Goal: Check status: Check status

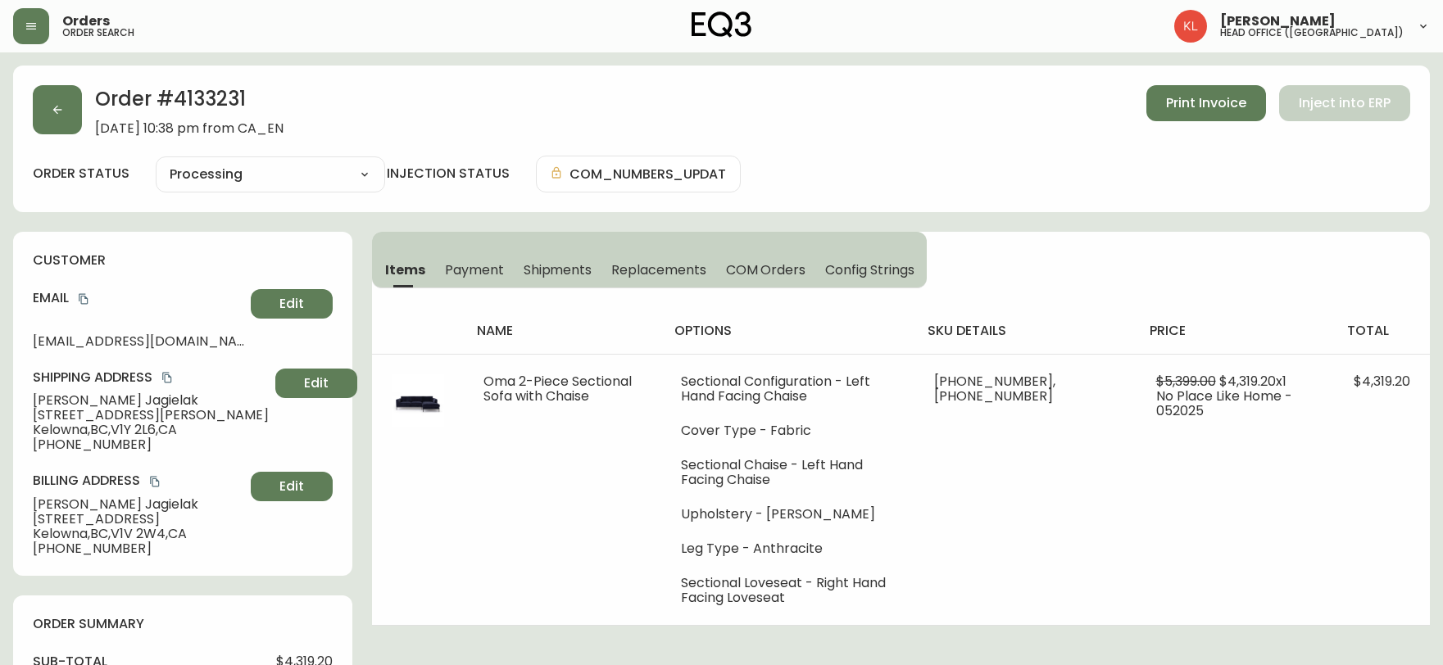
select select "PROCESSING"
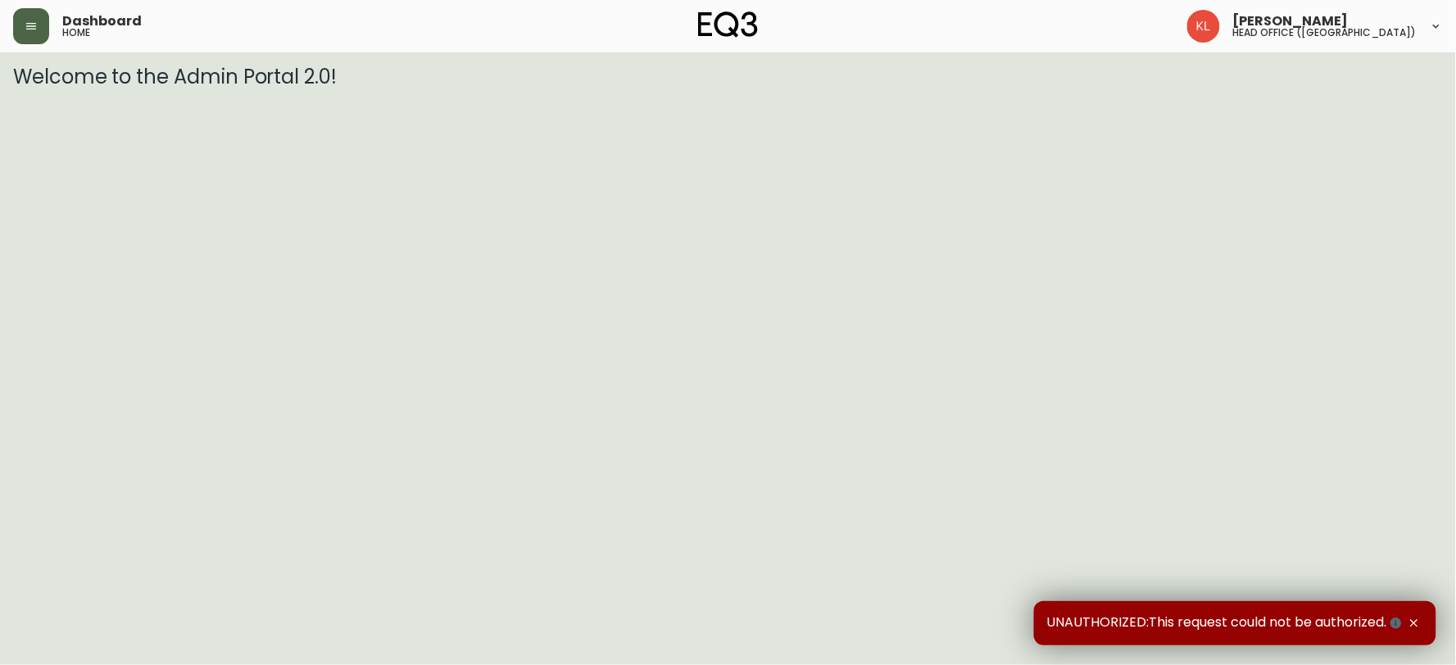
click at [20, 25] on button "button" at bounding box center [31, 26] width 36 height 36
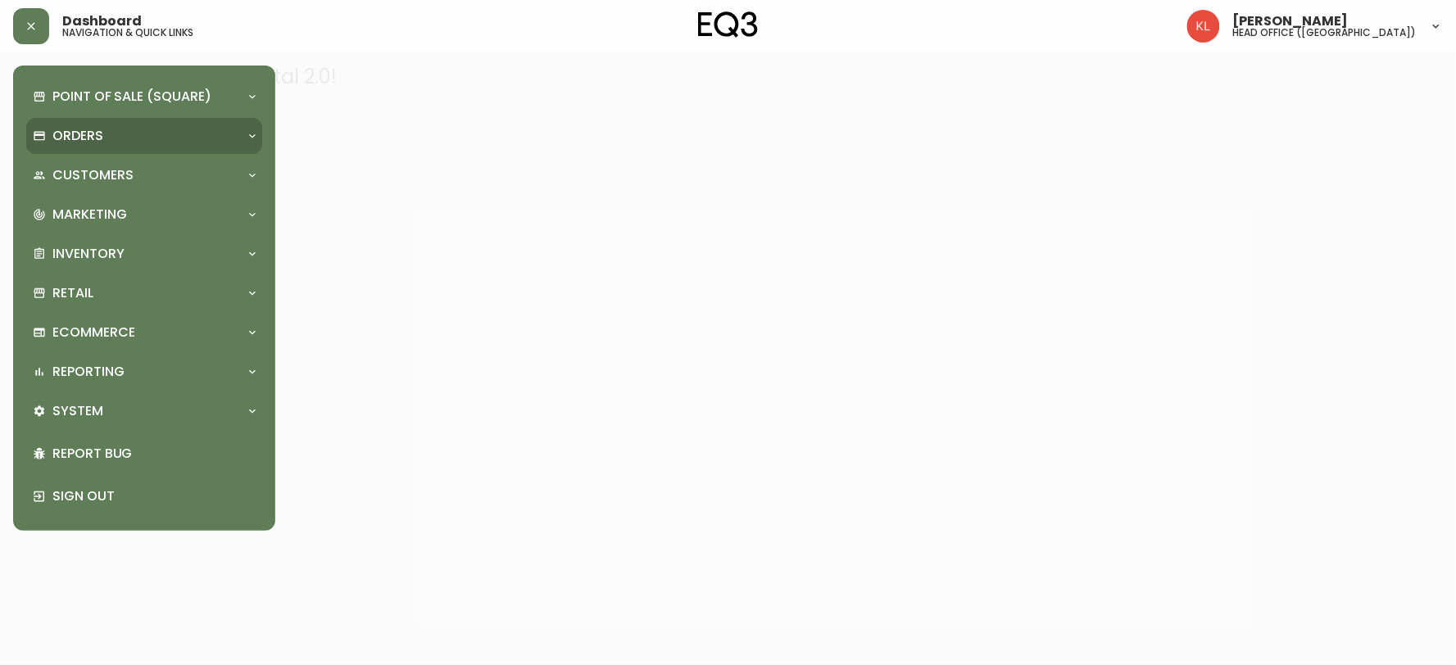
click at [54, 138] on p "Orders" at bounding box center [77, 136] width 51 height 18
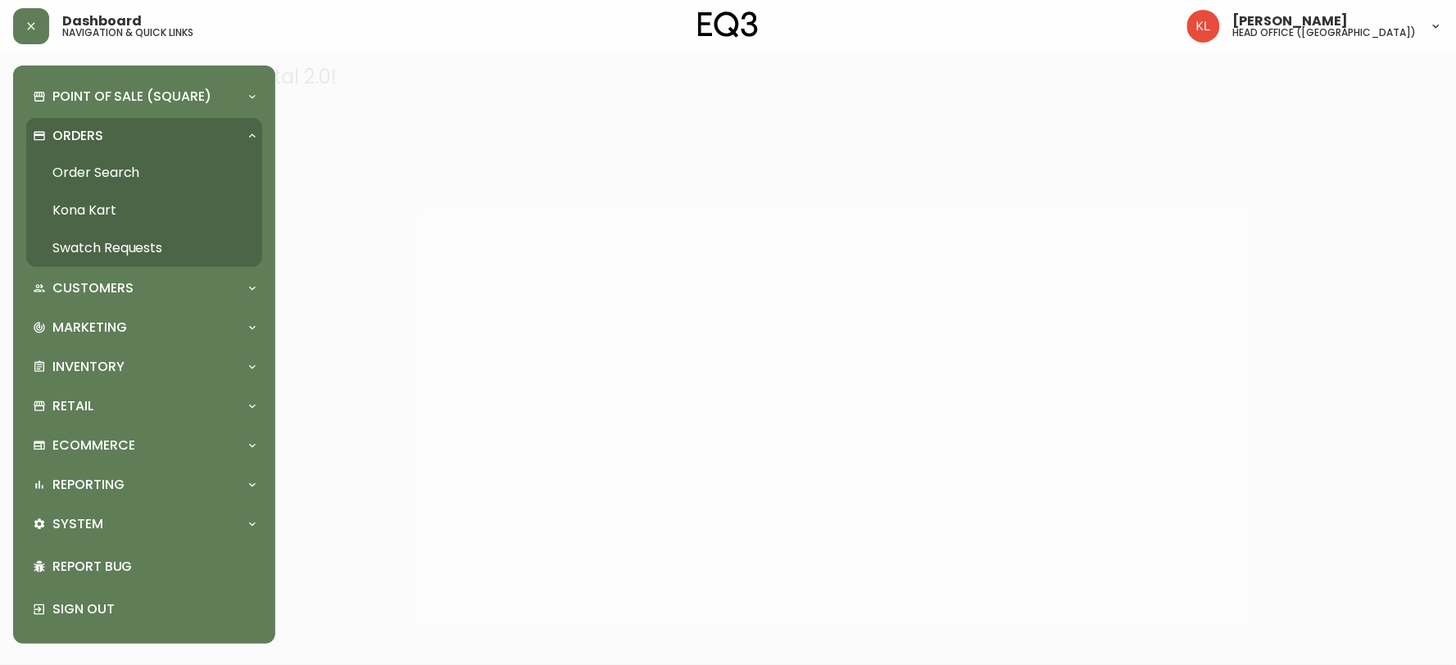
click at [70, 172] on link "Order Search" at bounding box center [144, 173] width 236 height 38
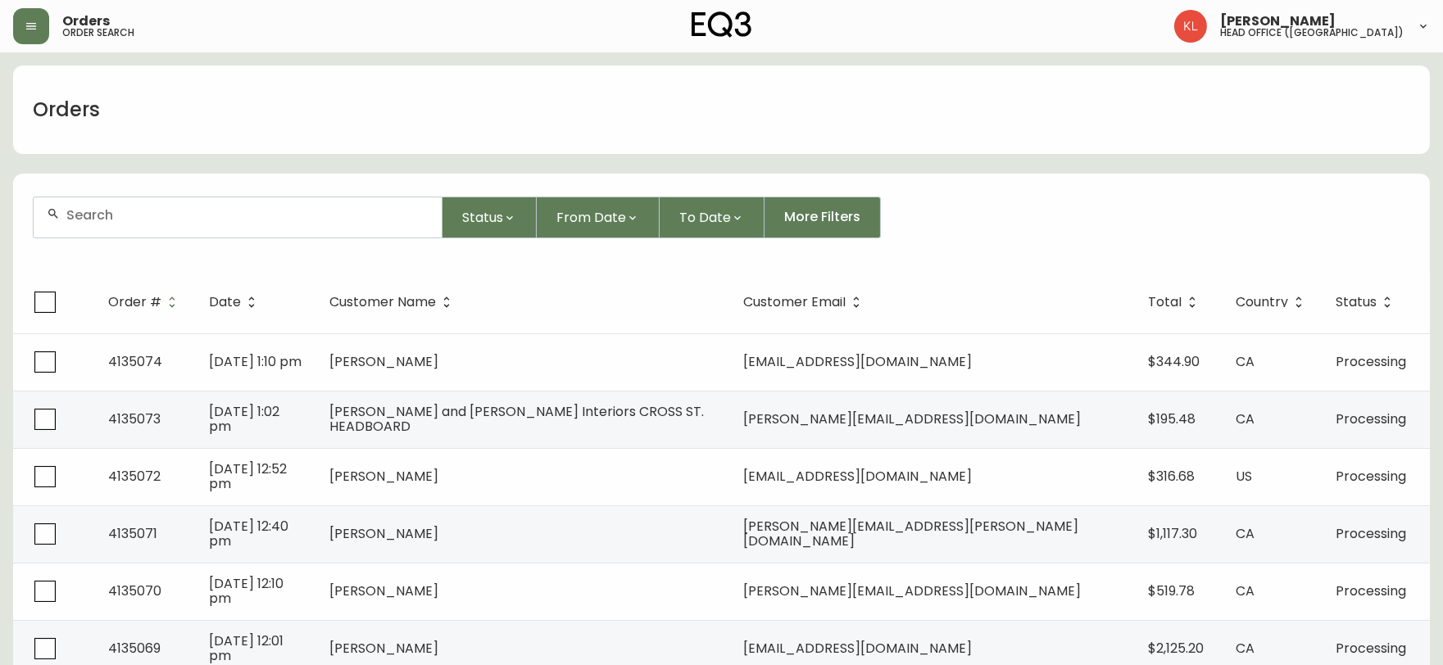
click at [133, 205] on div at bounding box center [238, 217] width 408 height 40
paste input "4134381"
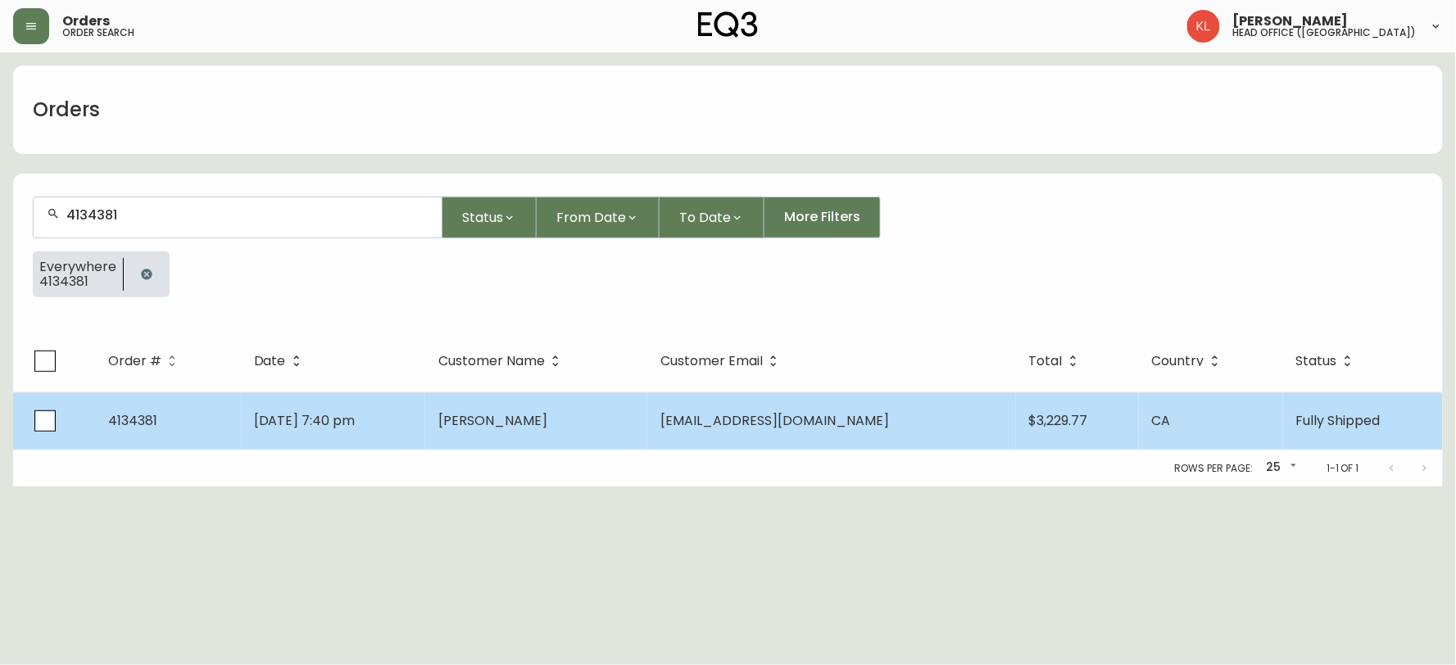
type input "4134381"
click at [648, 398] on td "Hanh Hoang" at bounding box center [536, 420] width 223 height 57
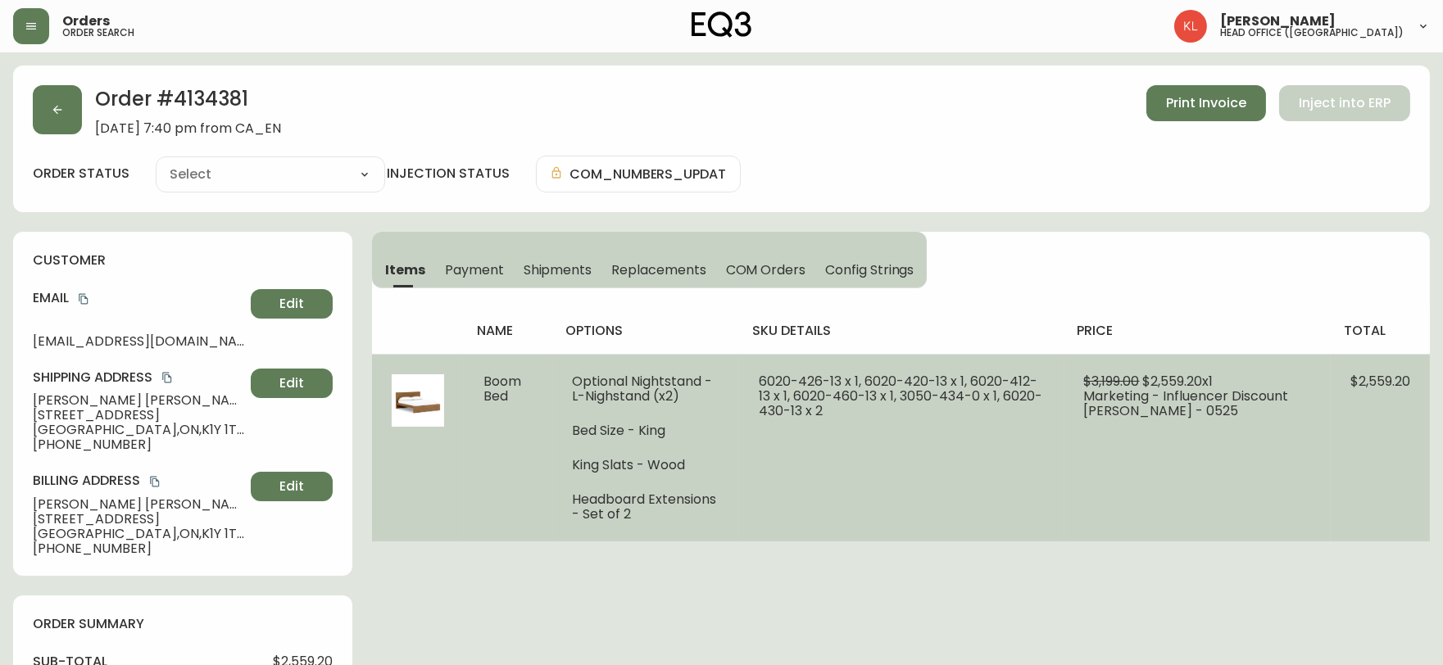
type input "Fully Shipped"
select select "FULLY_SHIPPED"
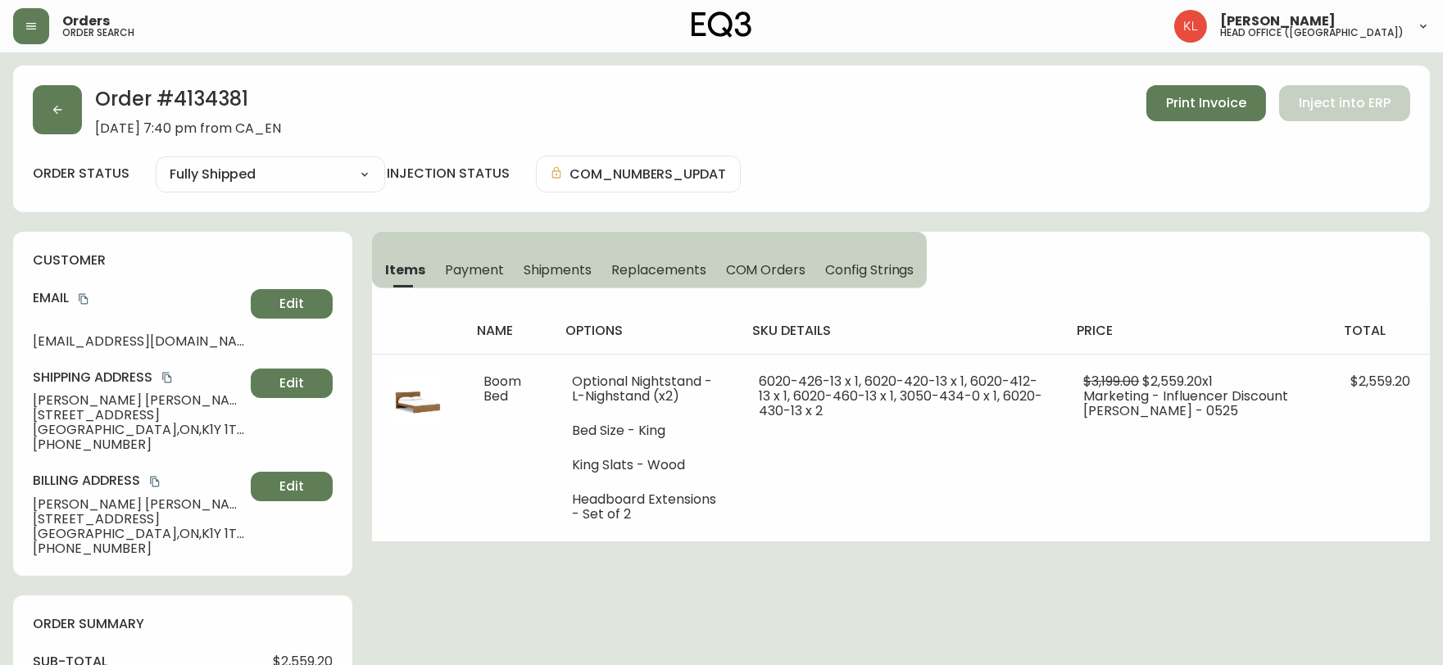
drag, startPoint x: 1372, startPoint y: 482, endPoint x: 342, endPoint y: 288, distance: 1048.7
click at [1370, 480] on td "$2,559.20" at bounding box center [1380, 448] width 99 height 188
click at [64, 111] on button "button" at bounding box center [57, 109] width 49 height 49
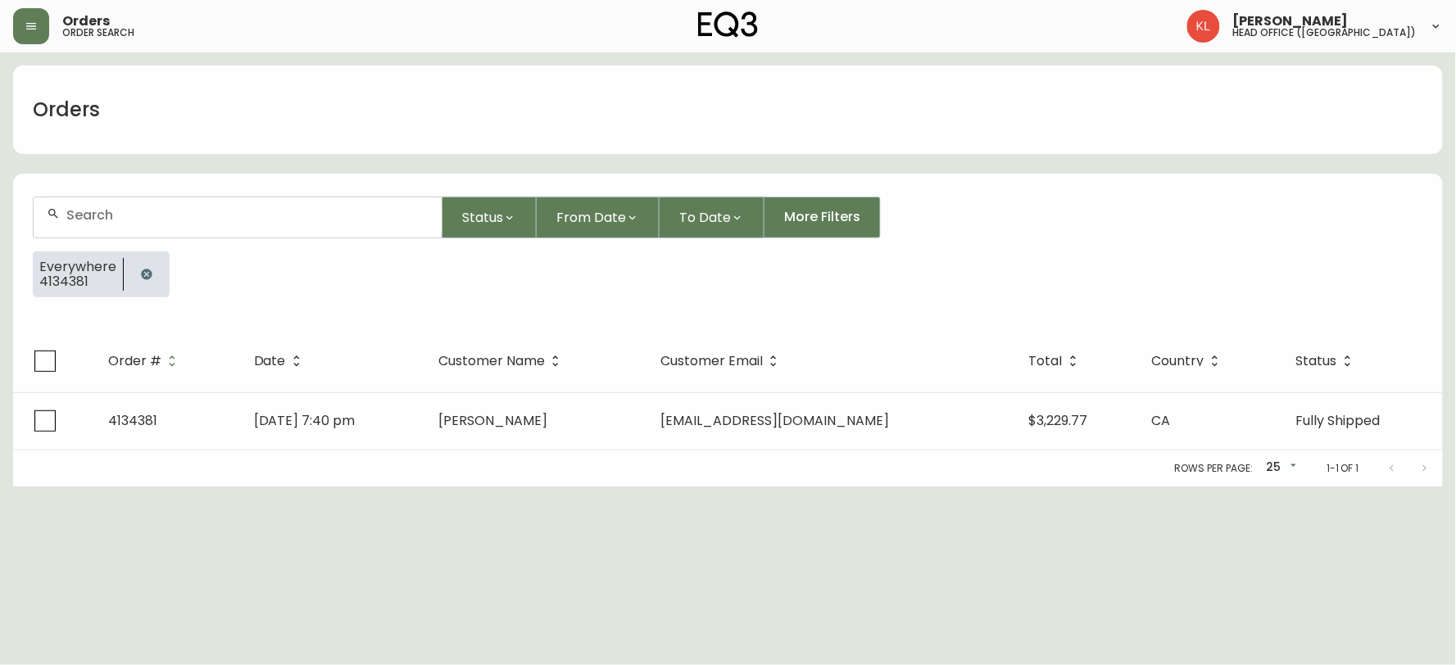
click at [140, 272] on icon "button" at bounding box center [146, 274] width 13 height 13
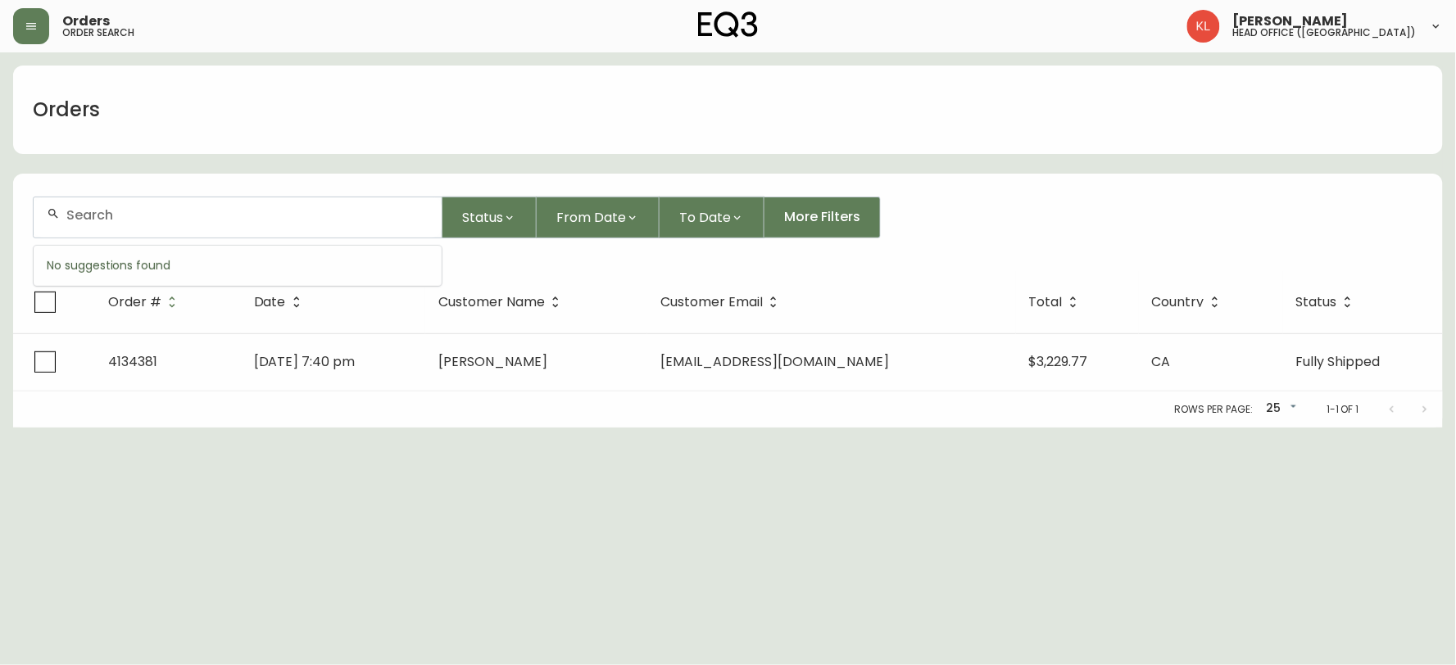
click at [175, 218] on input "text" at bounding box center [247, 215] width 362 height 16
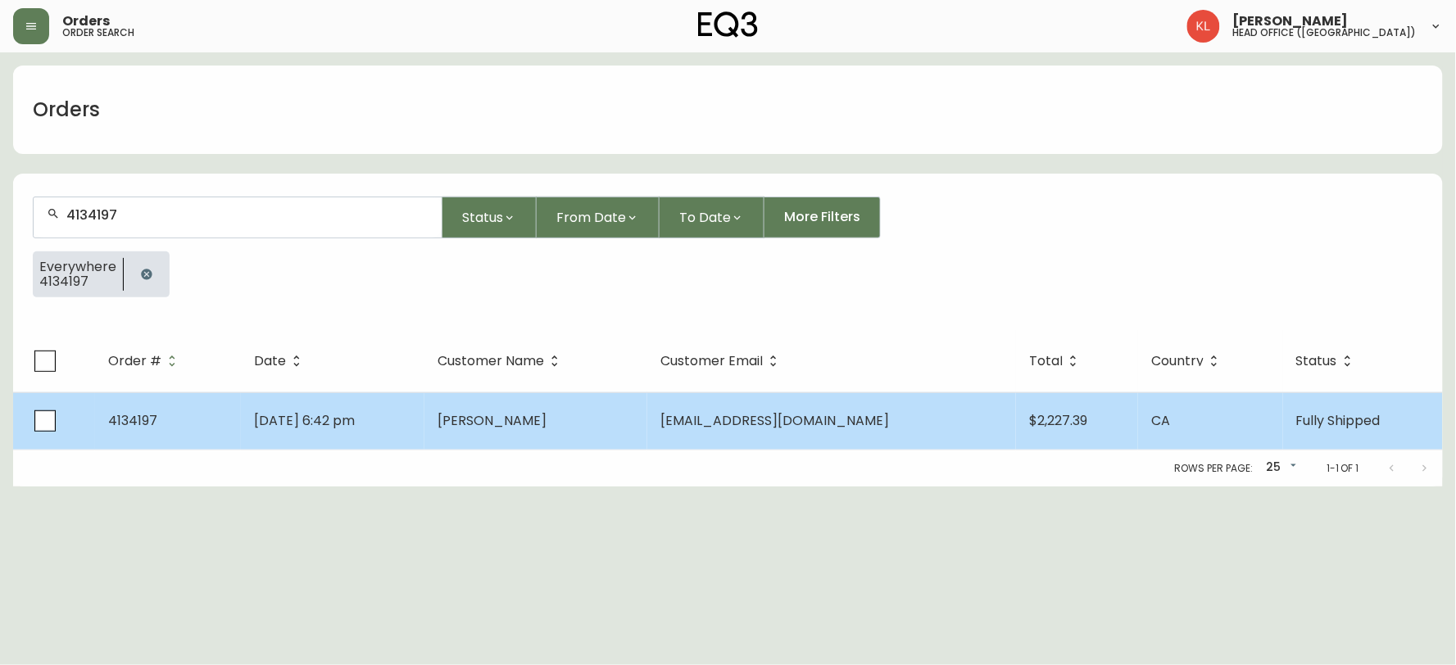
type input "4134197"
click at [424, 426] on td "Jul 17 2025, 6:42 pm" at bounding box center [333, 420] width 184 height 57
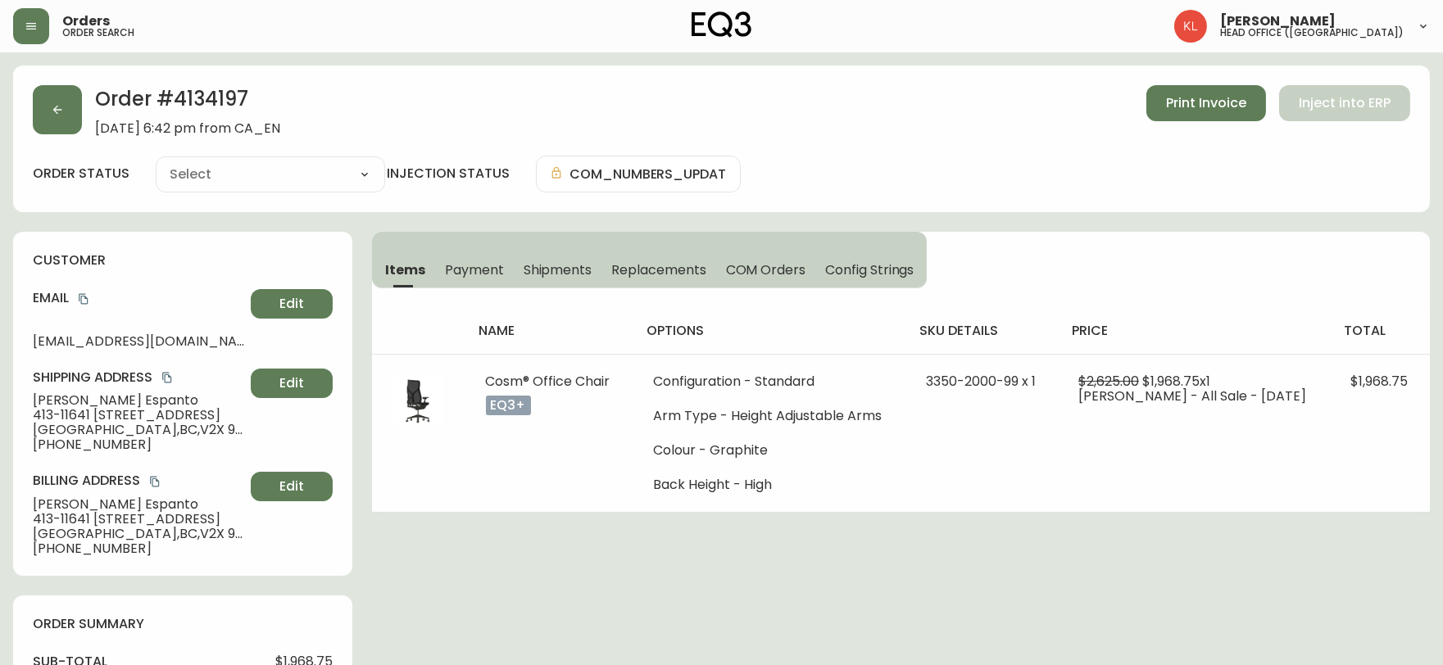
type input "Fully Shipped"
select select "FULLY_SHIPPED"
click at [58, 110] on icon "button" at bounding box center [57, 110] width 9 height 9
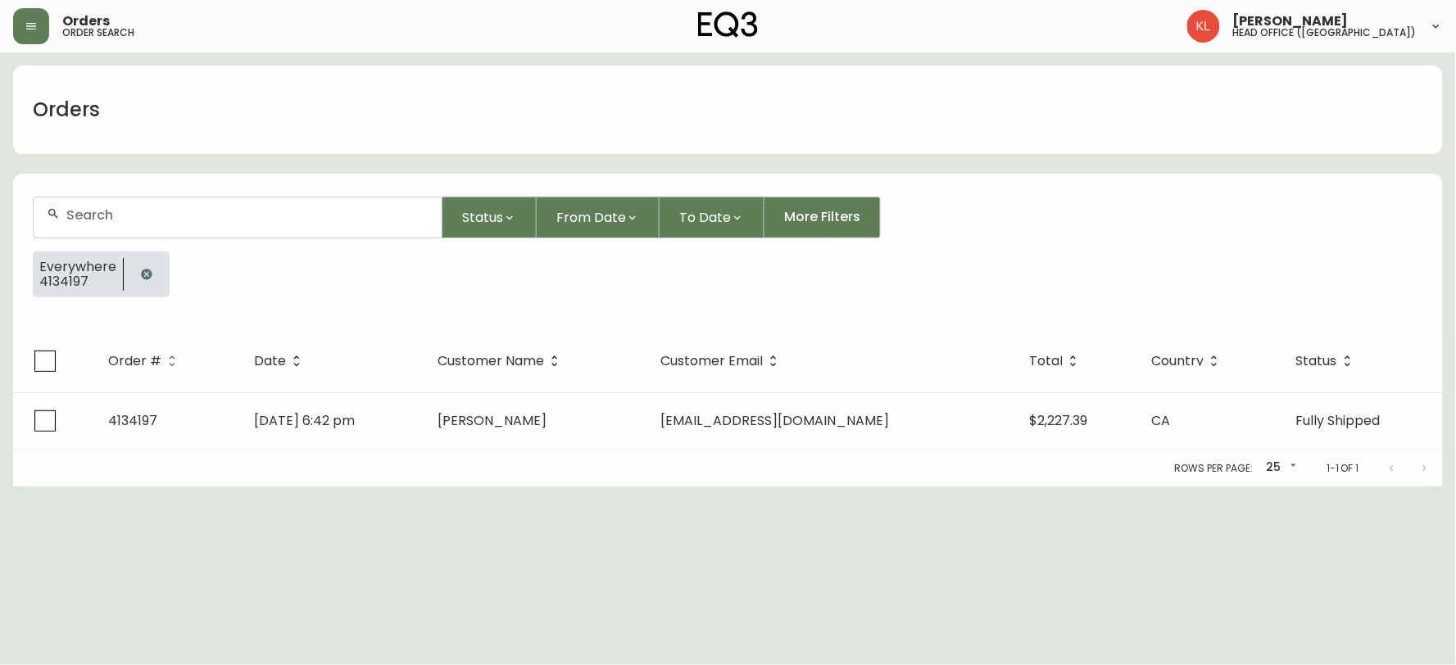
click at [152, 293] on div at bounding box center [147, 275] width 46 height 46
click at [152, 274] on button "button" at bounding box center [146, 274] width 33 height 33
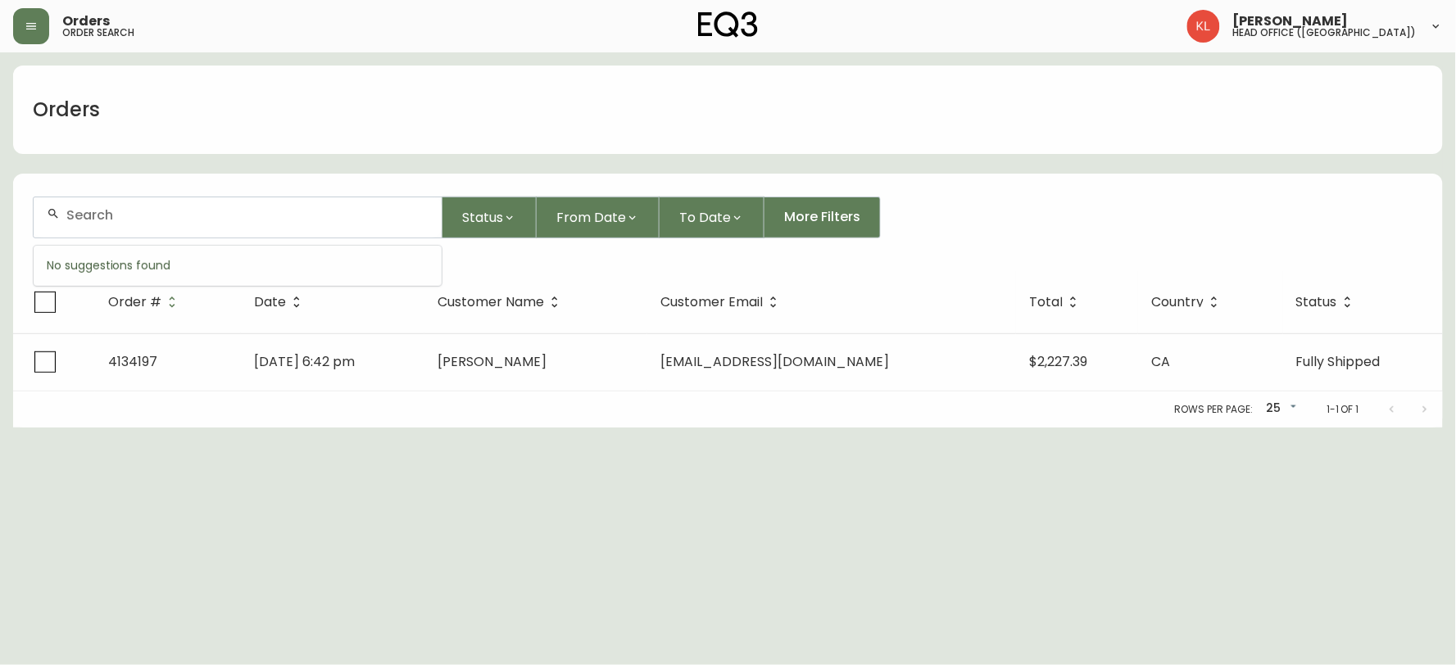
click at [167, 219] on input "text" at bounding box center [247, 215] width 362 height 16
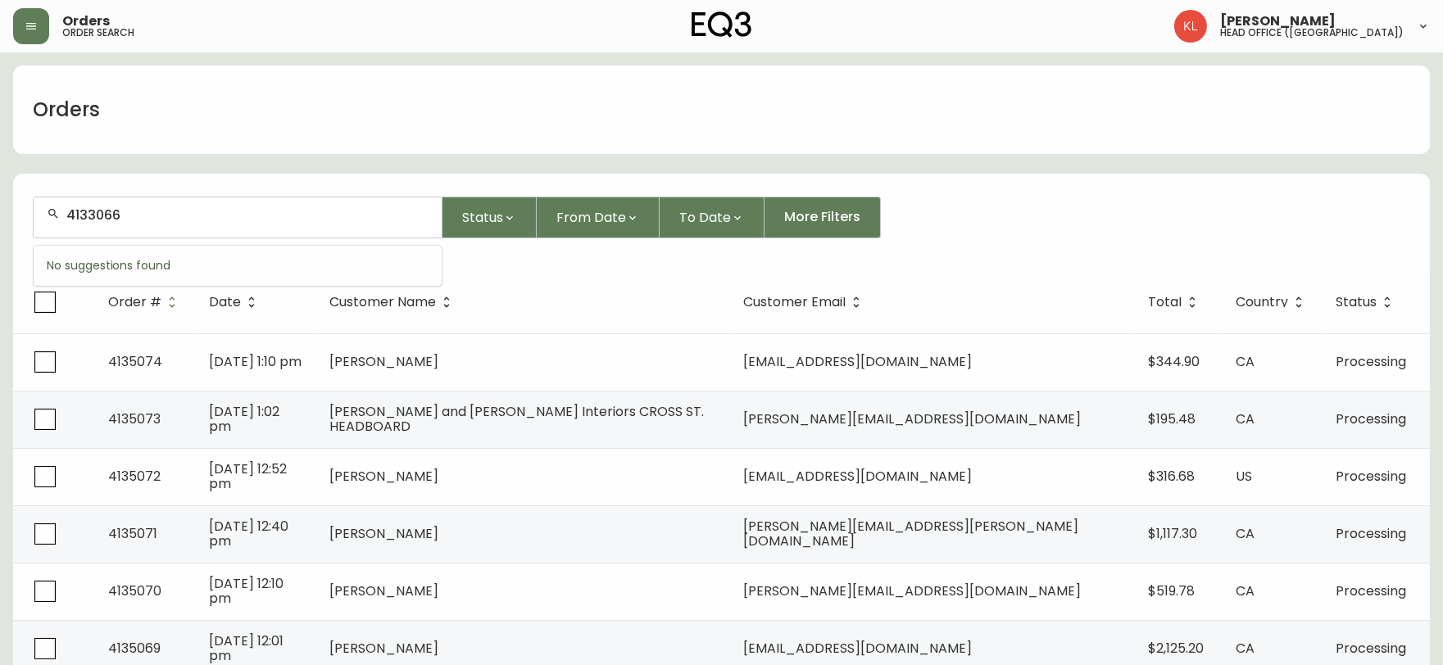
type input "4133066"
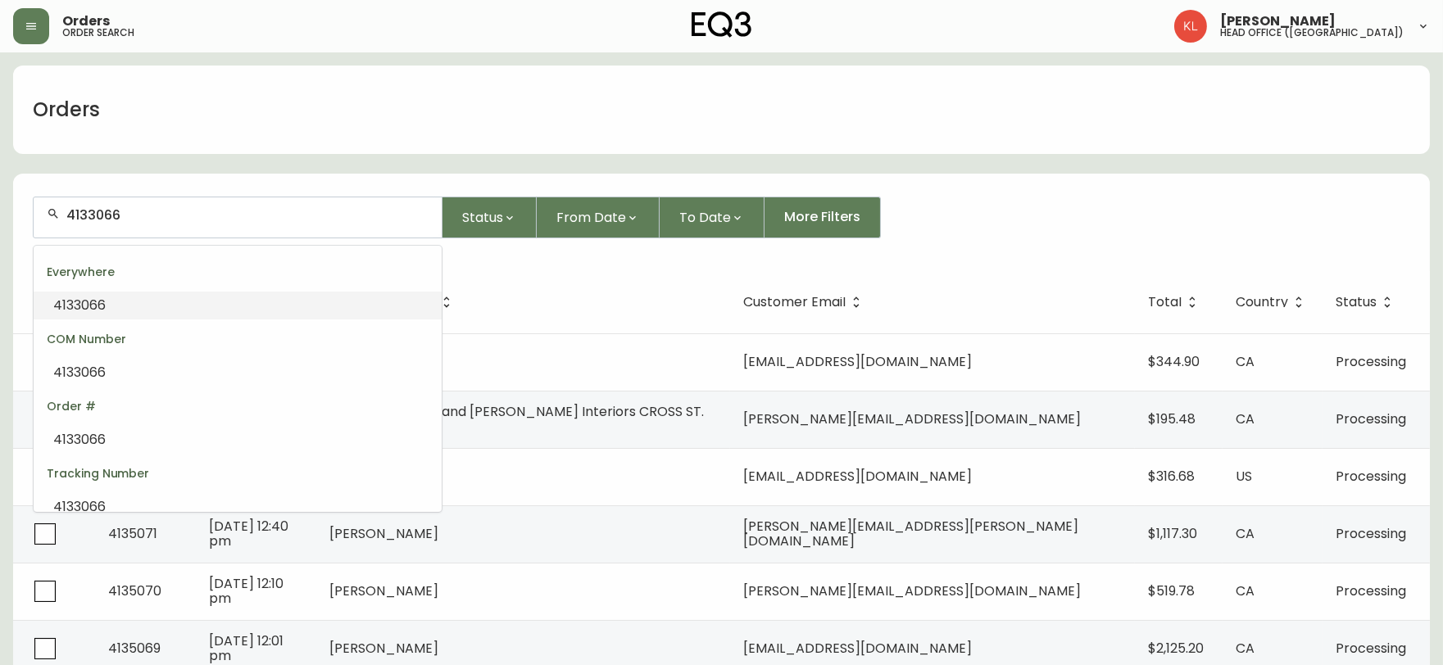
click at [139, 311] on li "4133066" at bounding box center [238, 306] width 408 height 28
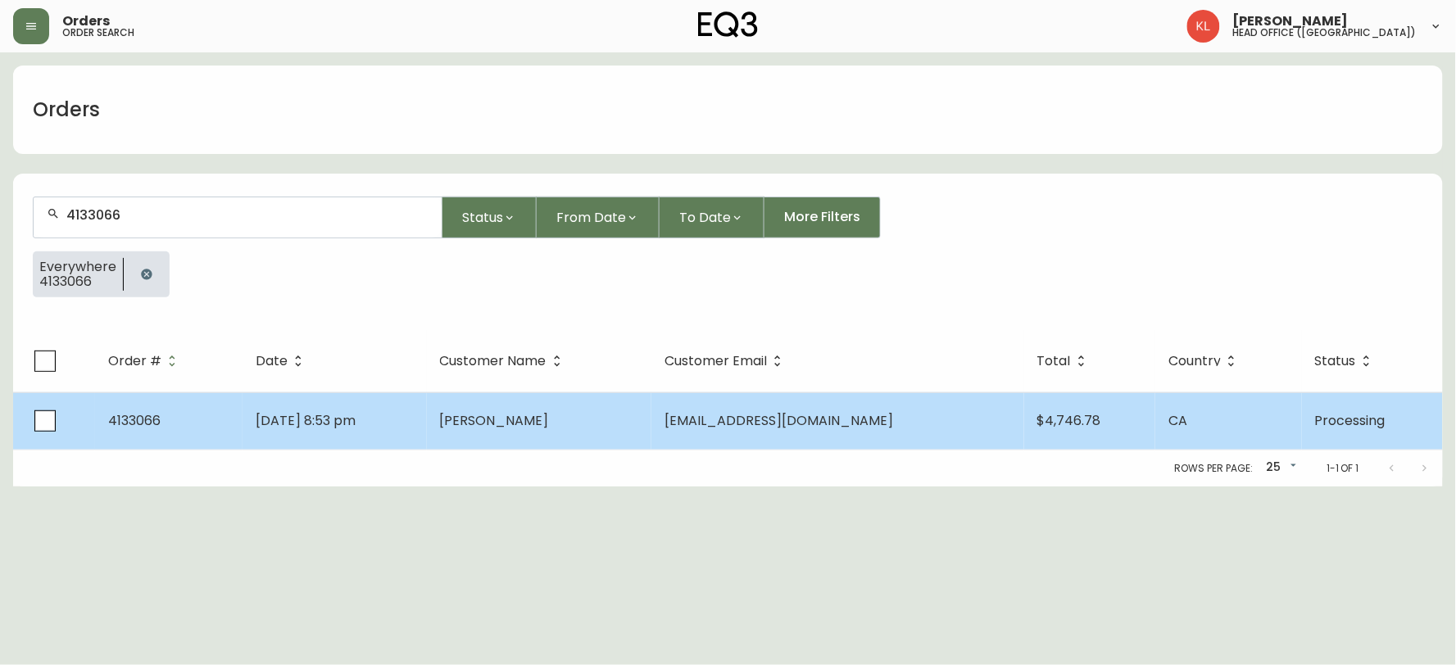
click at [497, 400] on td "Lauren Amorese" at bounding box center [539, 420] width 225 height 57
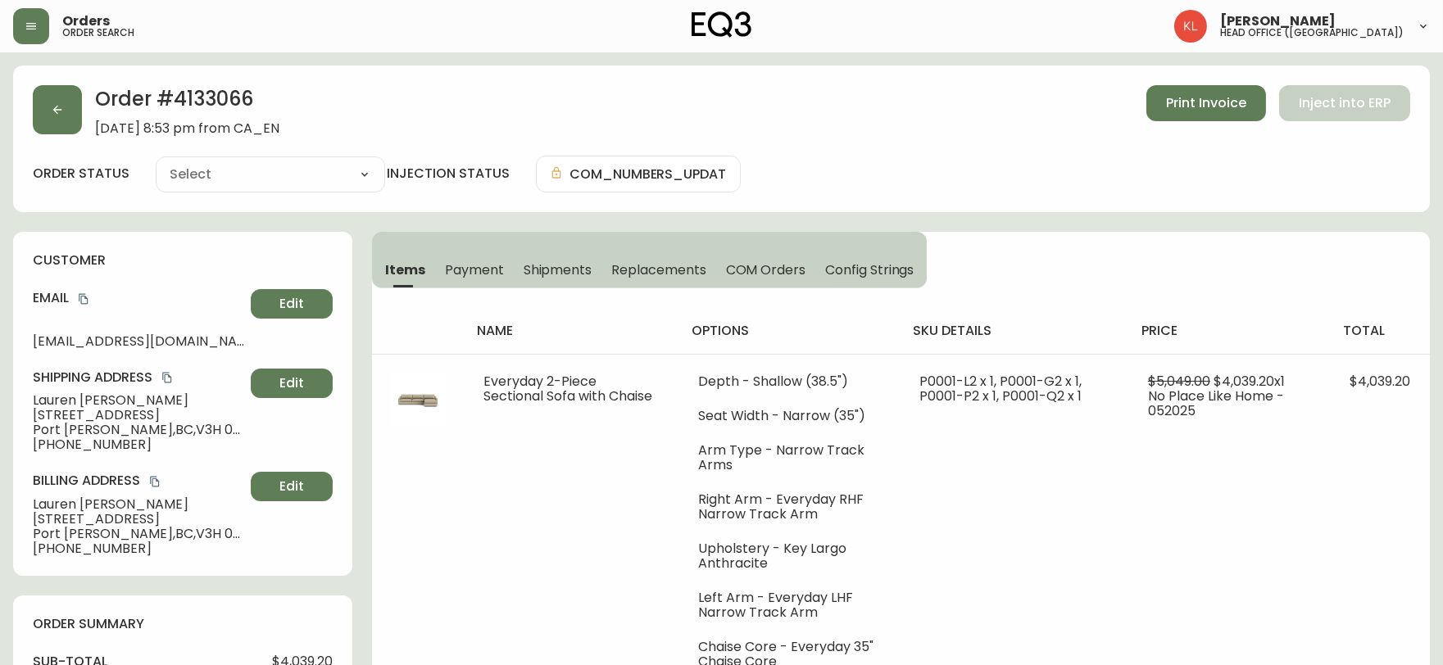
type input "Processing"
select select "PROCESSING"
drag, startPoint x: 262, startPoint y: 95, endPoint x: 175, endPoint y: 86, distance: 88.1
click at [175, 86] on h2 "Order # 4133066" at bounding box center [187, 103] width 184 height 36
copy h2 "4133066"
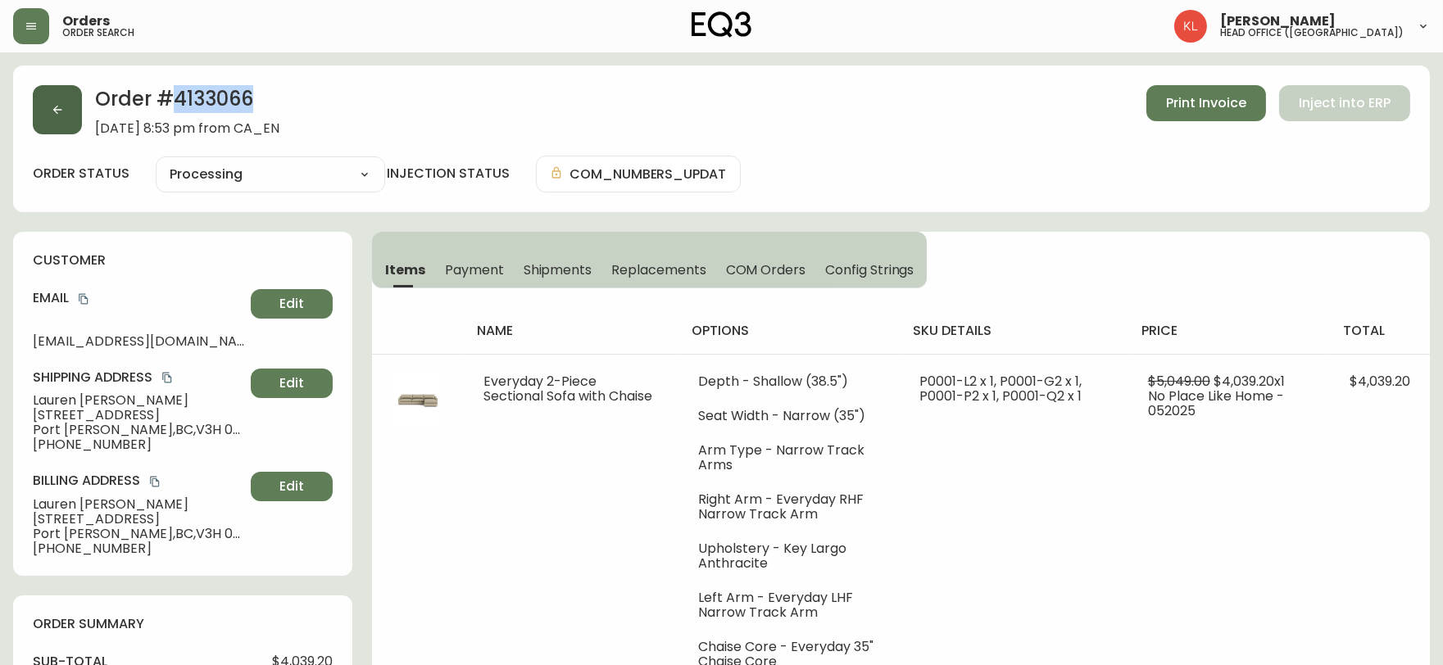
click at [47, 113] on button "button" at bounding box center [57, 109] width 49 height 49
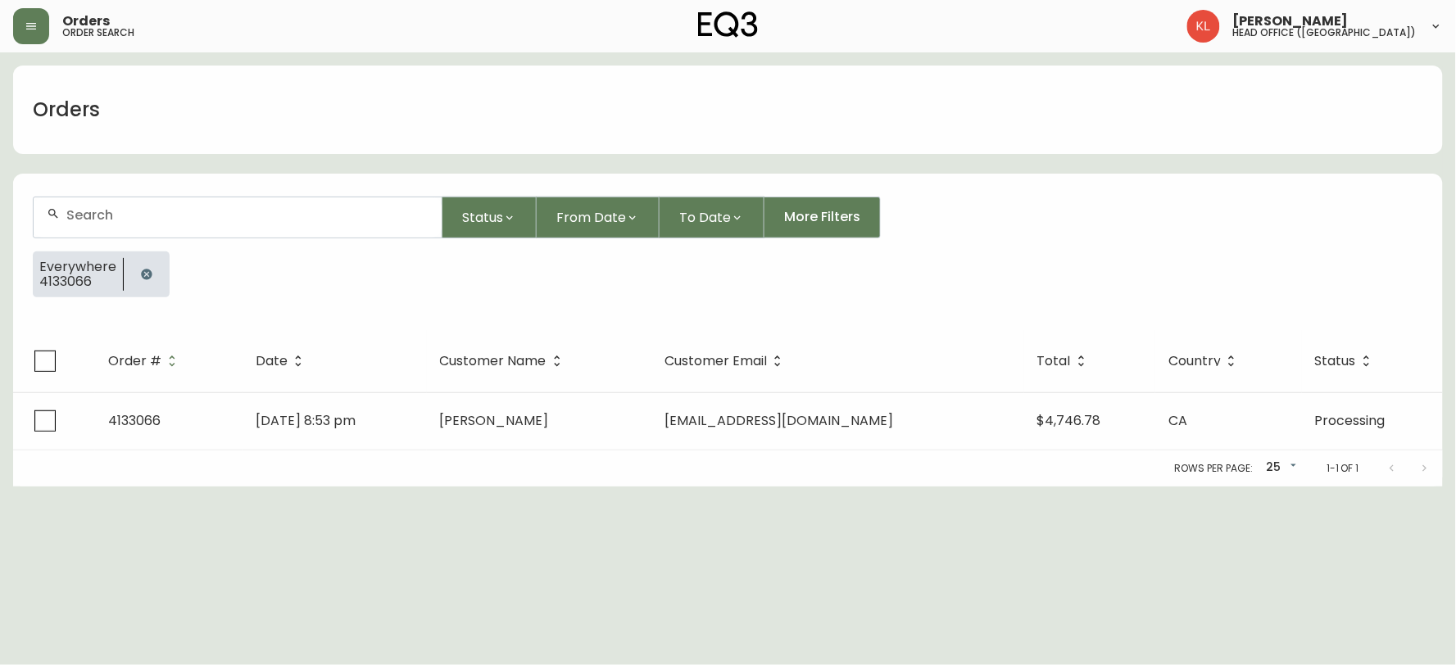
click at [152, 277] on button "button" at bounding box center [146, 274] width 33 height 33
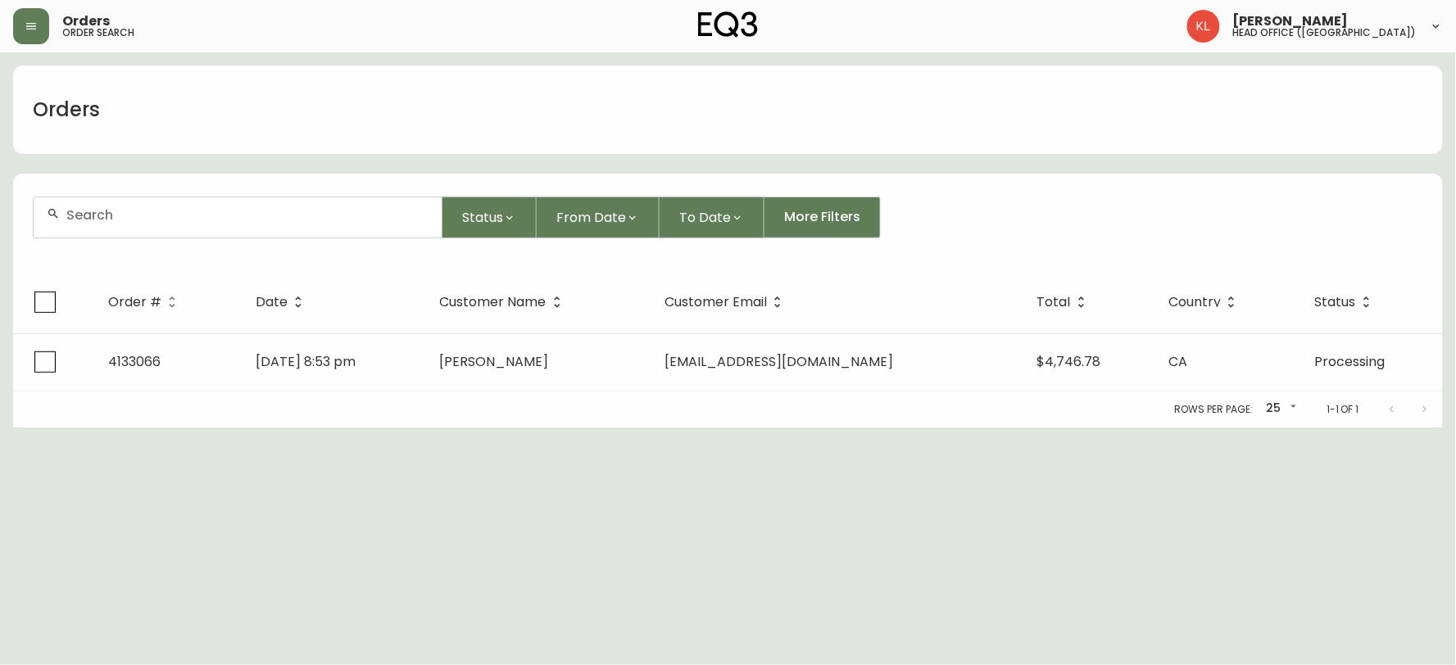
click at [159, 206] on div at bounding box center [238, 217] width 408 height 40
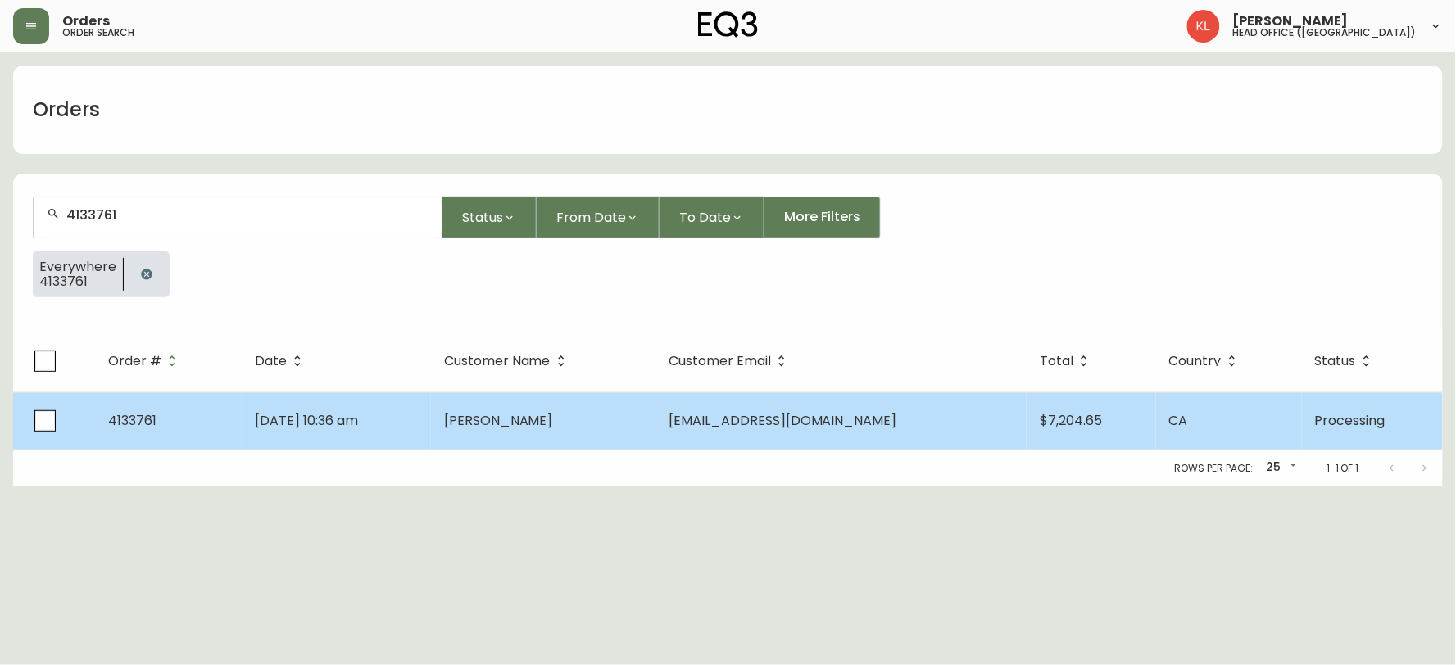
type input "4133761"
click at [351, 413] on span "Jun 20 2025, 10:36 am" at bounding box center [306, 420] width 103 height 19
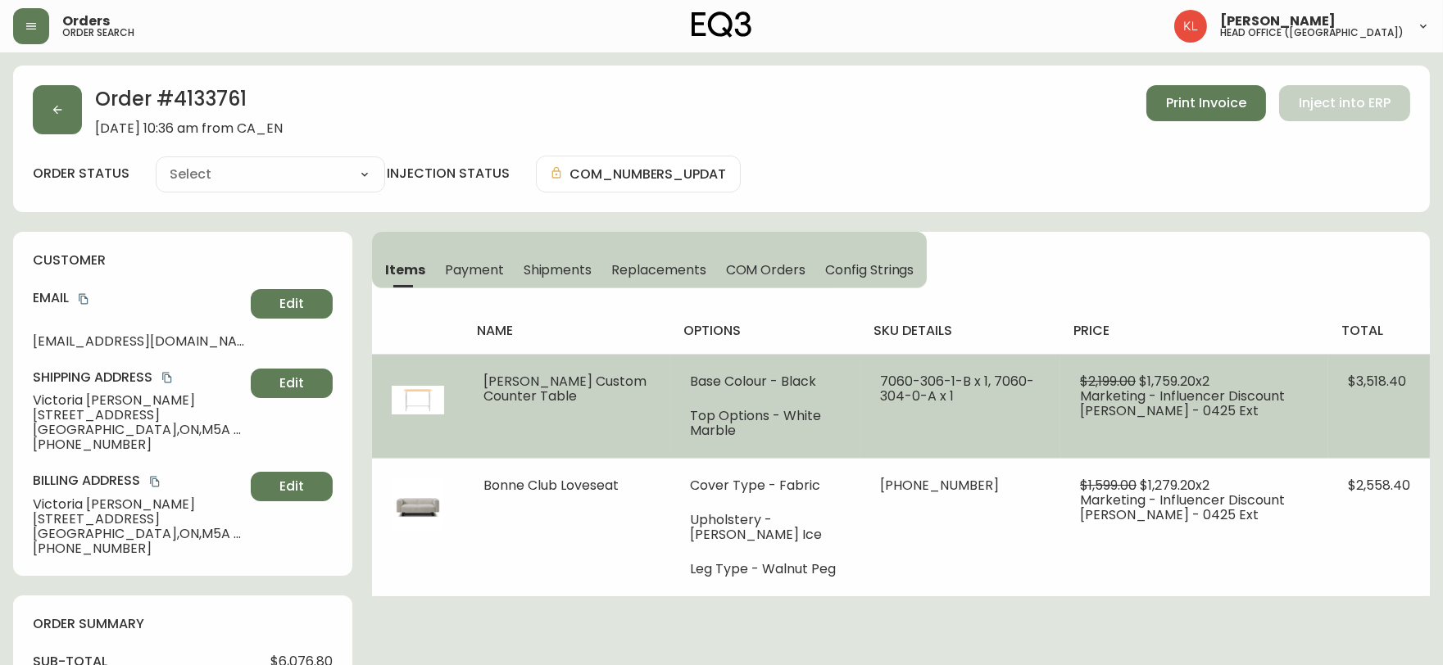
type input "Processing"
select select "PROCESSING"
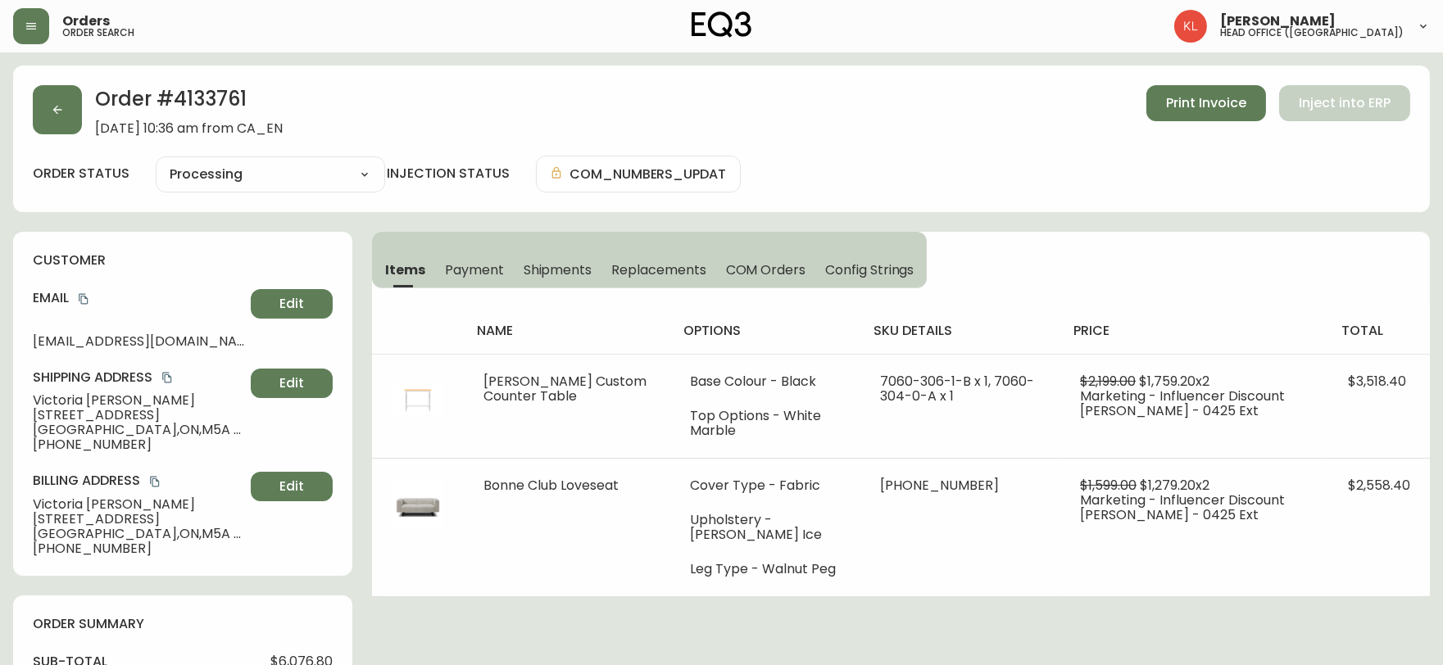
click at [647, 44] on div "Orders order search Kendra Lorteau head office (canada)" at bounding box center [721, 26] width 1417 height 52
drag, startPoint x: 270, startPoint y: 107, endPoint x: 176, endPoint y: 99, distance: 94.5
click at [176, 99] on h2 "Order # 4133761" at bounding box center [189, 103] width 188 height 36
copy h2 "4133761"
click at [202, 256] on h4 "customer" at bounding box center [183, 261] width 300 height 18
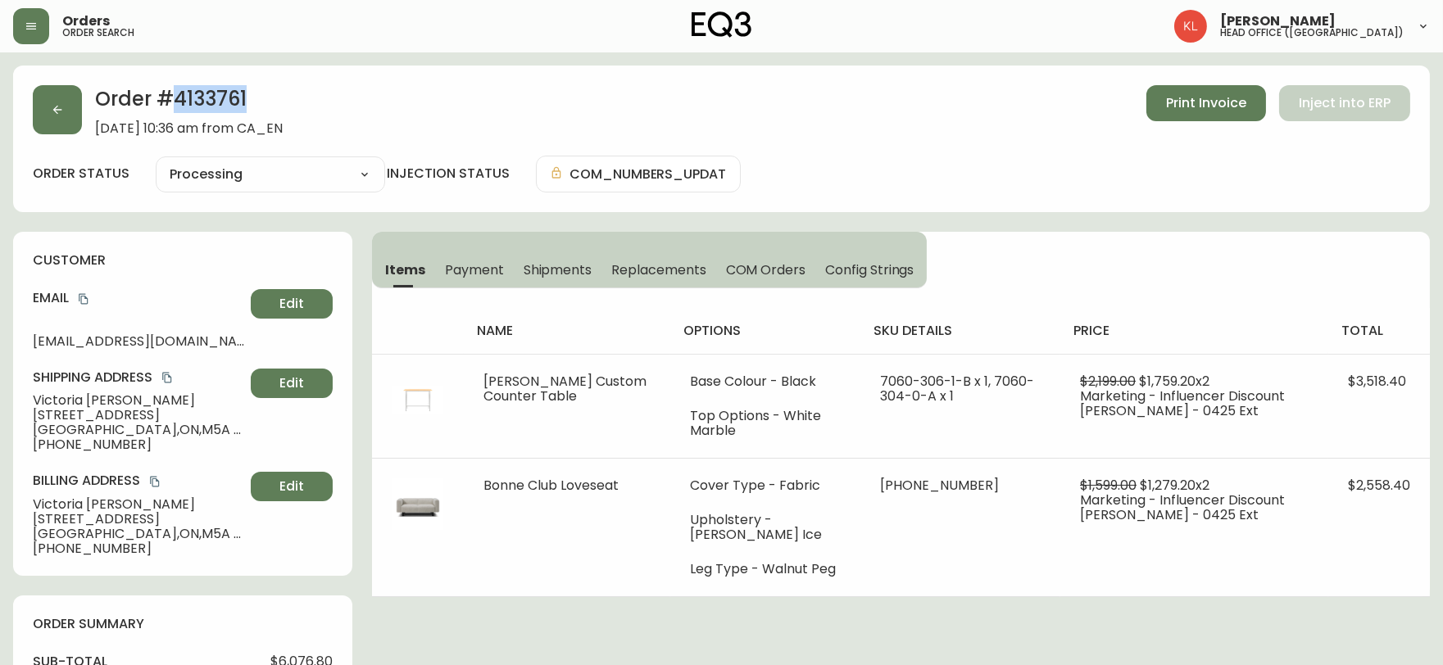
drag, startPoint x: 262, startPoint y: 95, endPoint x: 177, endPoint y: 84, distance: 85.9
click at [177, 85] on h2 "Order # 4133761" at bounding box center [189, 103] width 188 height 36
copy h2 "4133761"
click at [722, 84] on div "Order # 4133761 June 20, 2025 at 10:36 am from CA_EN Print Invoice Inject into …" at bounding box center [721, 139] width 1417 height 147
drag, startPoint x: 1406, startPoint y: 205, endPoint x: 962, endPoint y: 86, distance: 459.7
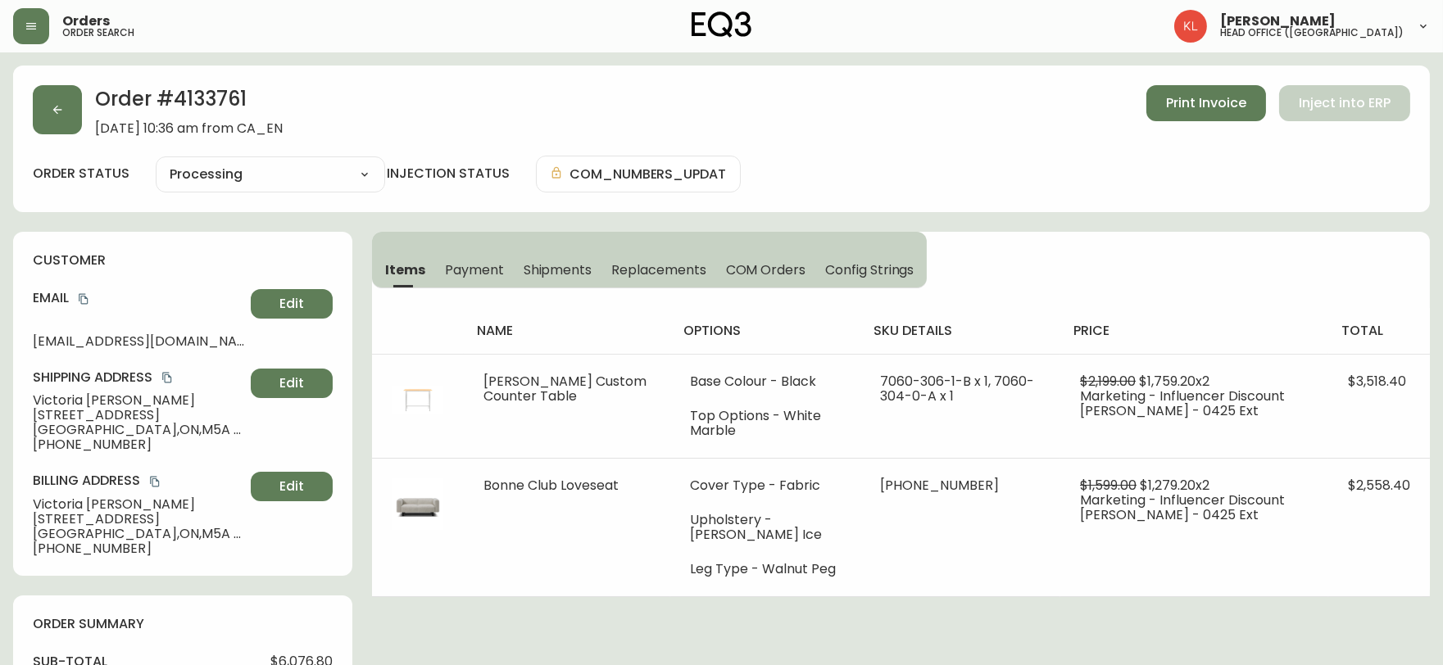
click at [1406, 205] on div "Order # 4133761 June 20, 2025 at 10:36 am from CA_EN Print Invoice Inject into …" at bounding box center [721, 139] width 1417 height 147
click at [1402, 252] on div "Items Payment Shipments Replacements COM Orders Config Strings name options sku…" at bounding box center [901, 414] width 1058 height 365
